Goal: Check status: Check status

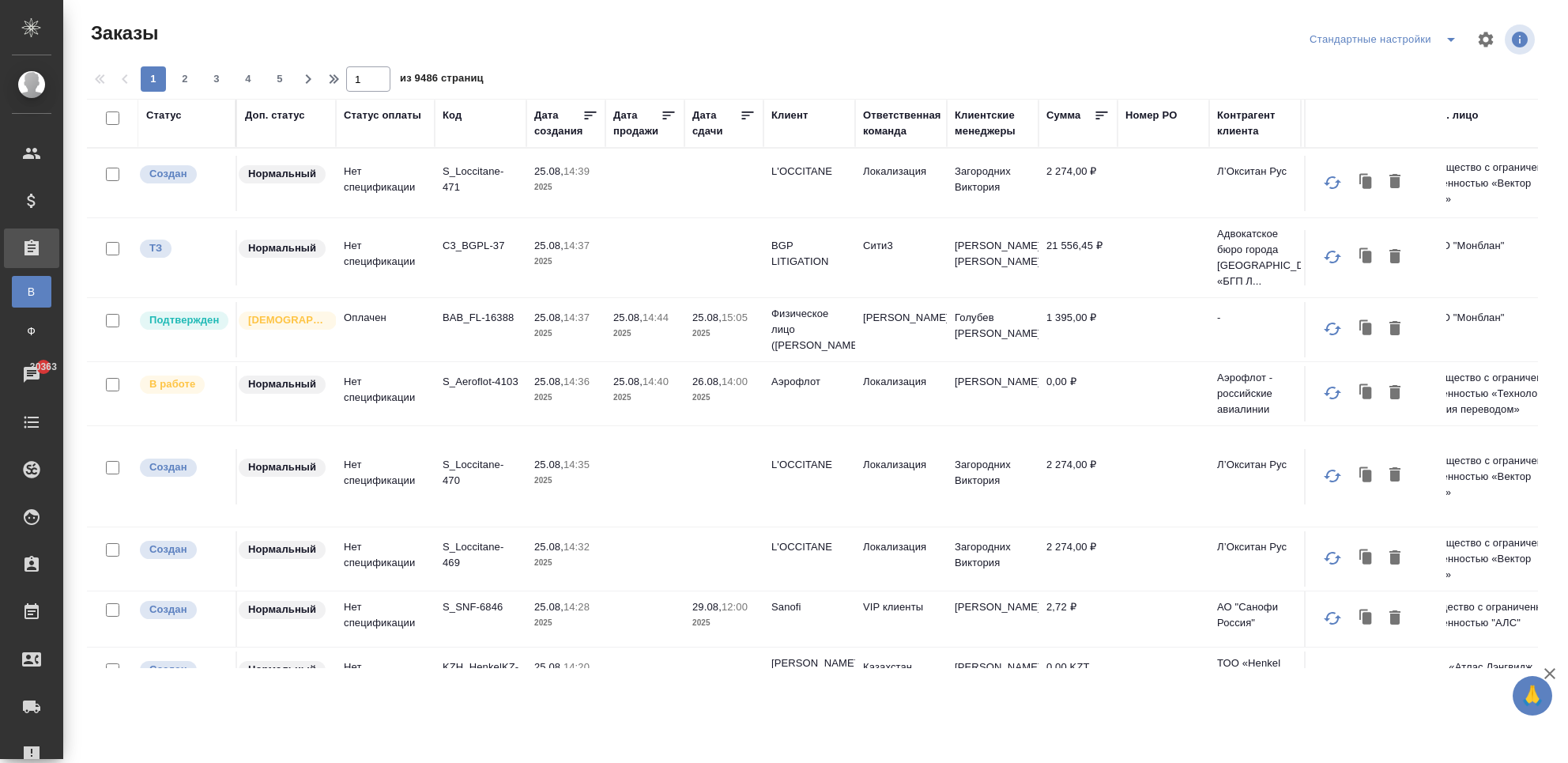
click at [617, 187] on td at bounding box center [644, 182] width 79 height 55
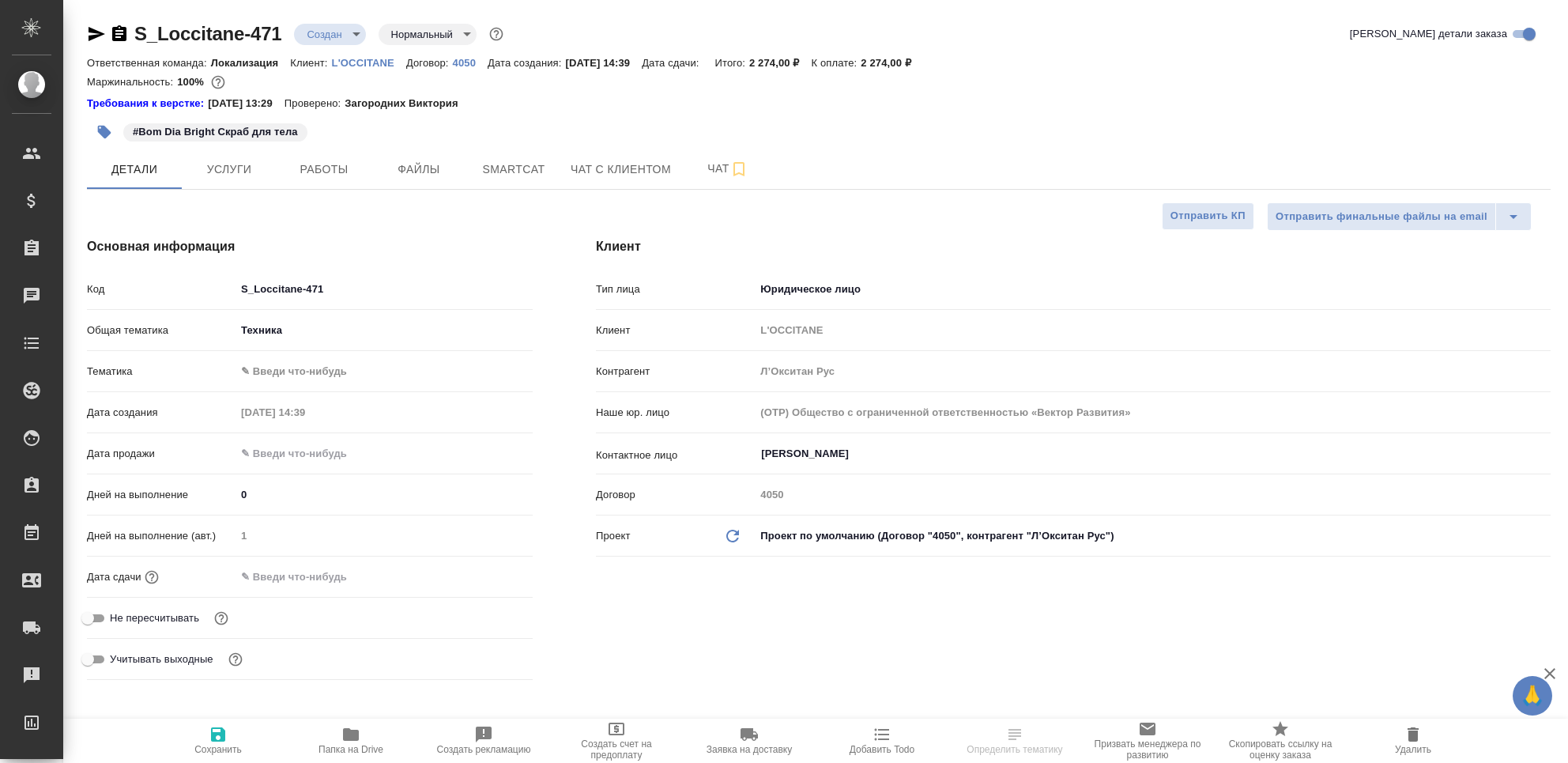
select select "RU"
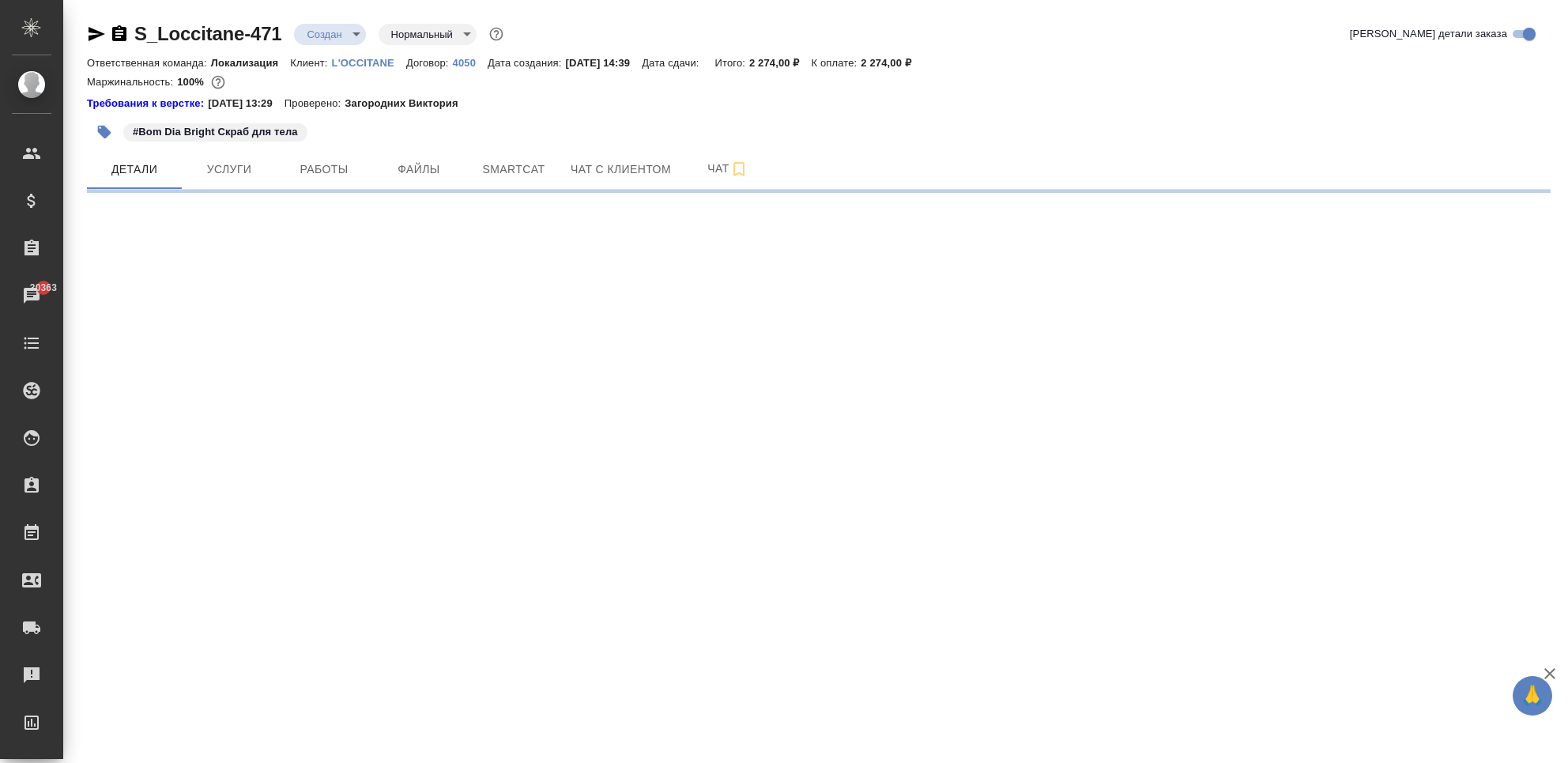
select select "RU"
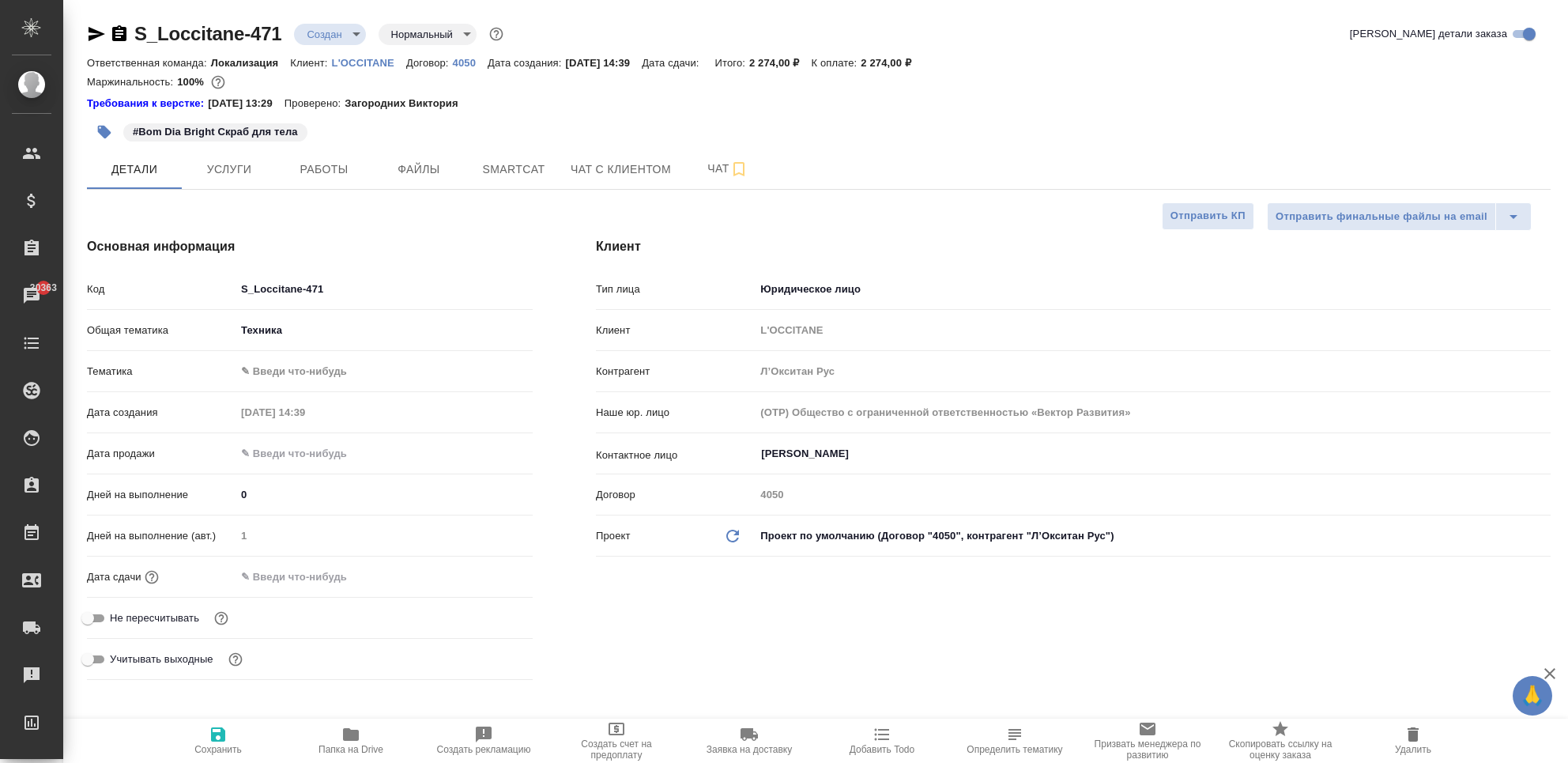
type textarea "x"
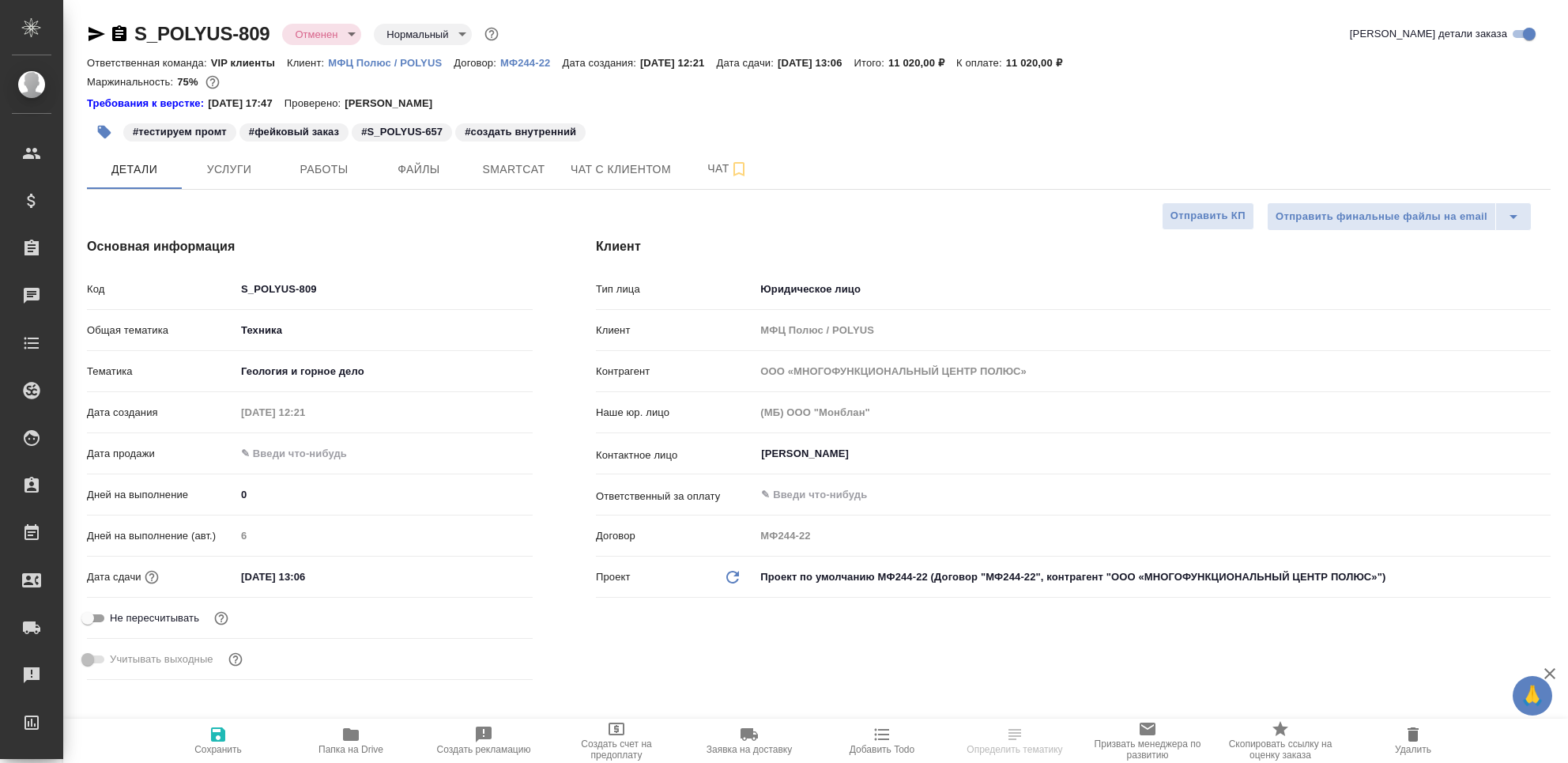
select select "RU"
click at [305, 169] on span "Работы" at bounding box center [325, 169] width 76 height 20
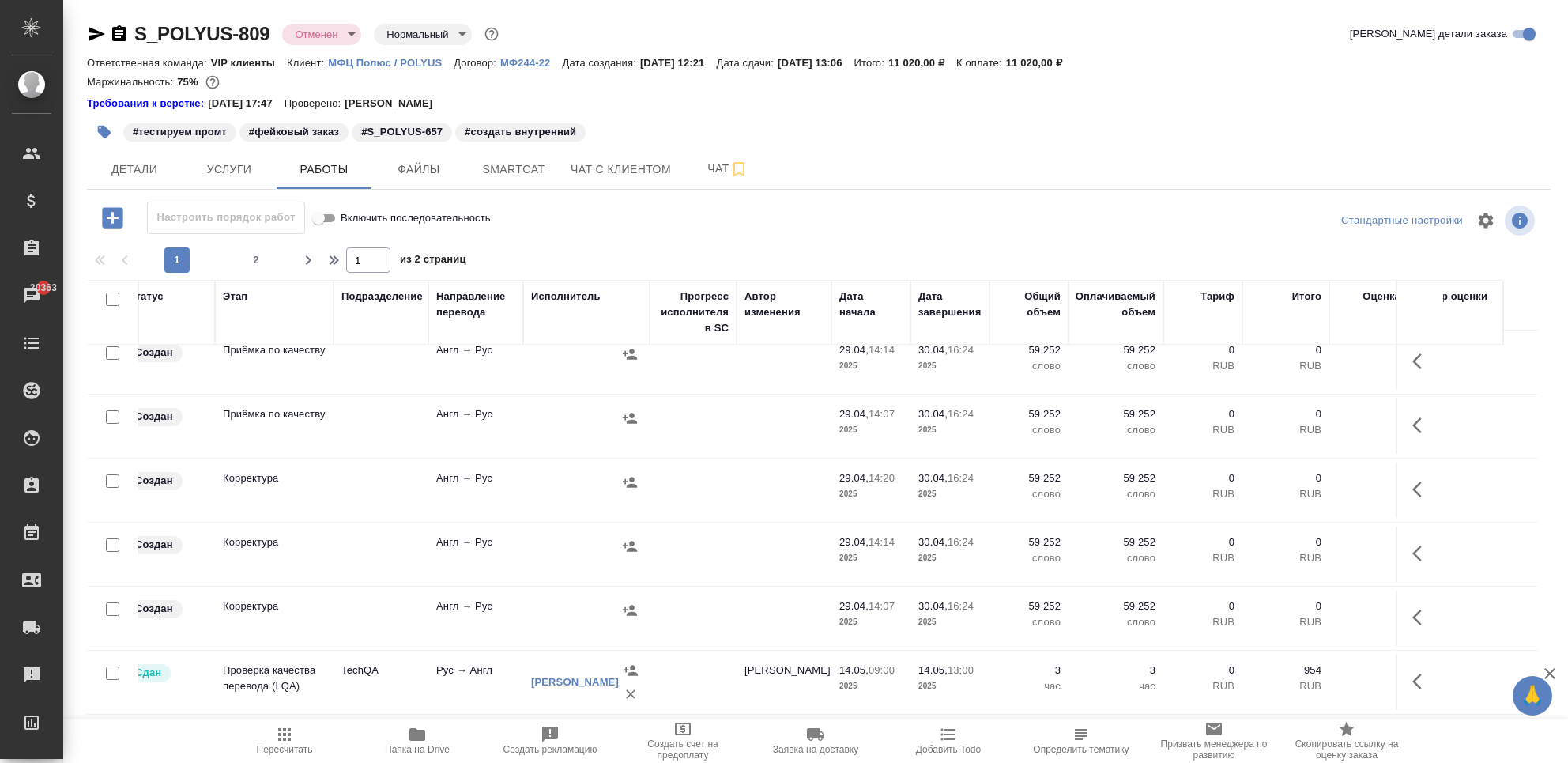
scroll to position [1225, 0]
